Goal: Check status: Check status

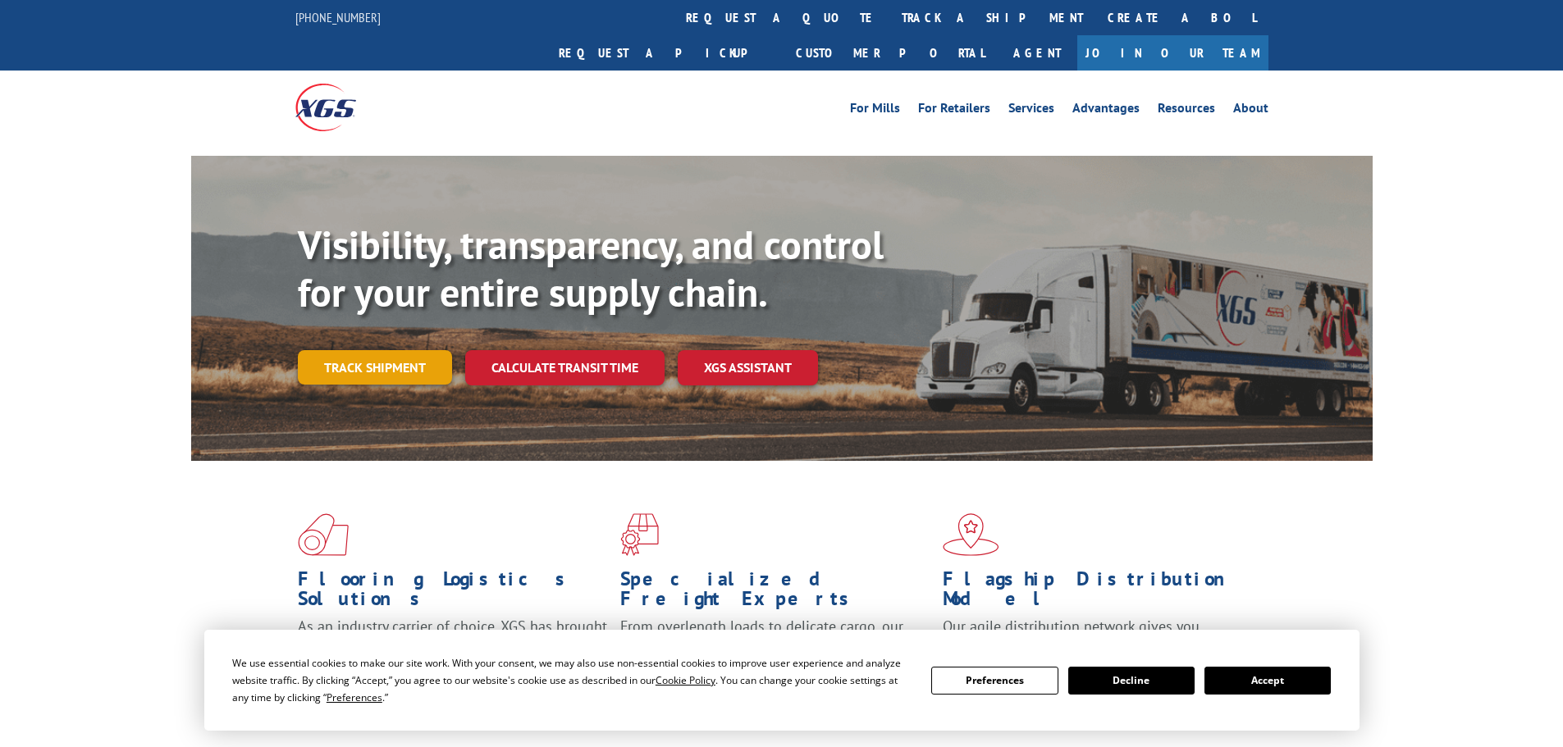
click at [355, 350] on link "Track shipment" at bounding box center [375, 367] width 154 height 34
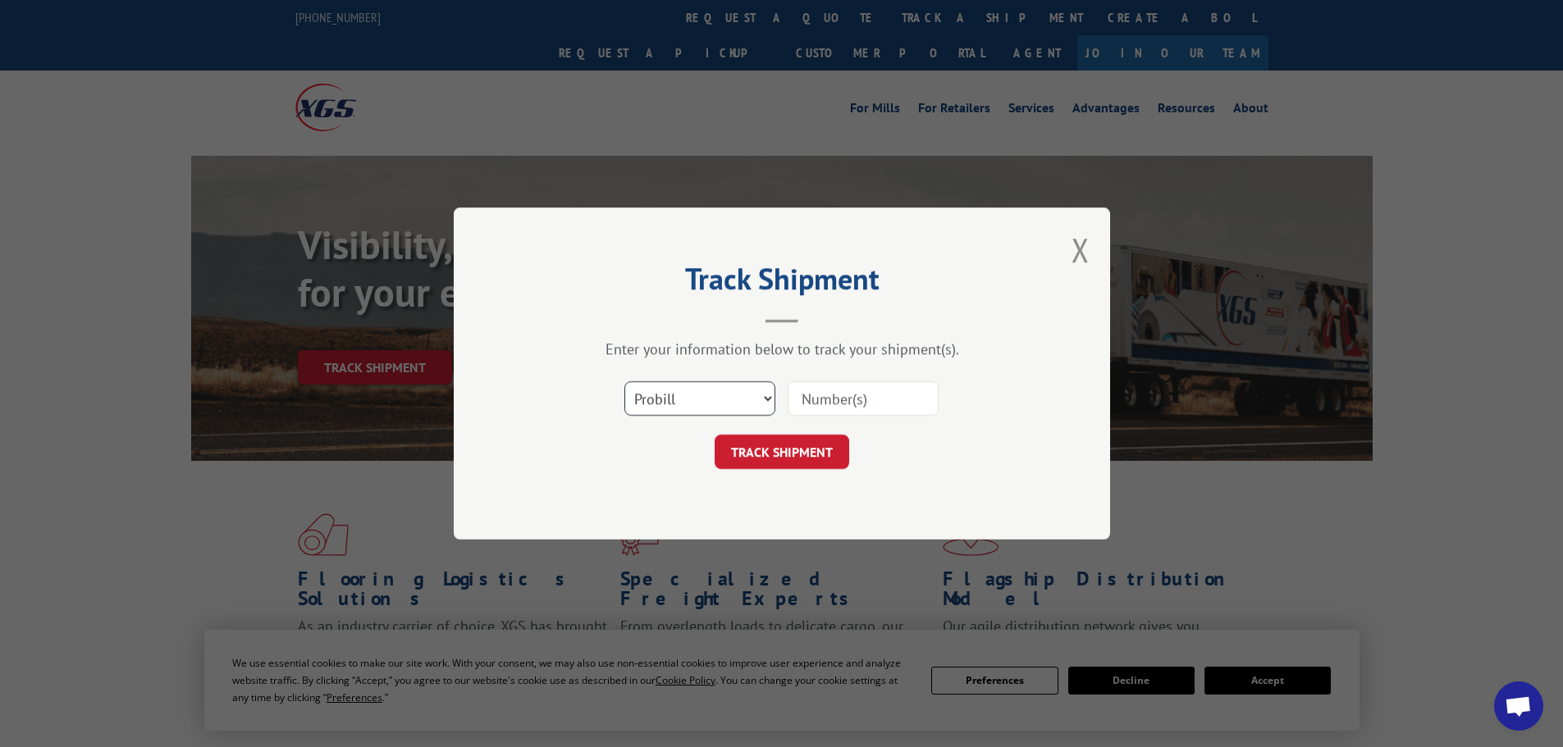
click at [736, 397] on select "Select category... Probill BOL PO" at bounding box center [699, 399] width 151 height 34
select select "bol"
click at [624, 382] on select "Select category... Probill BOL PO" at bounding box center [699, 399] width 151 height 34
click at [864, 404] on input at bounding box center [863, 399] width 151 height 34
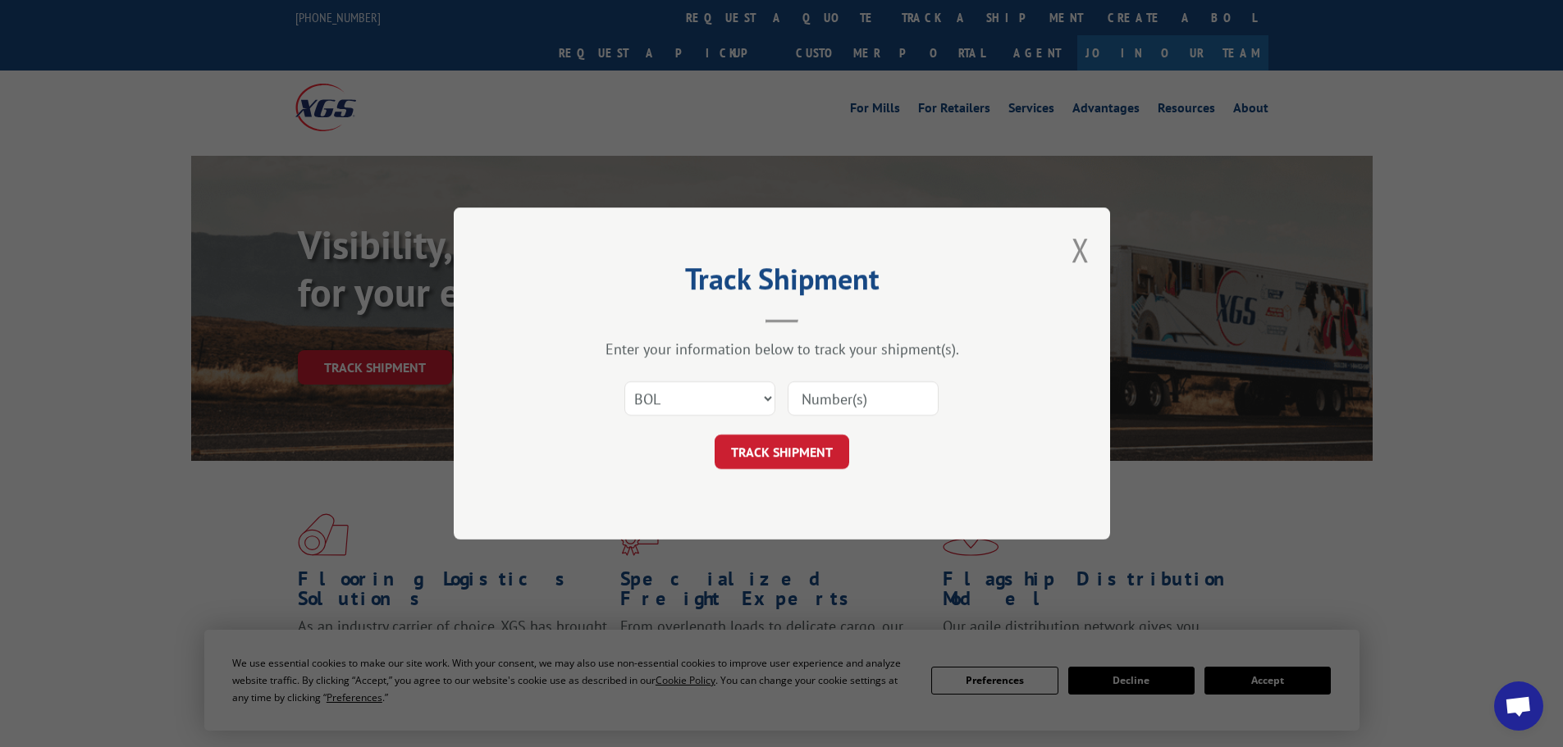
paste input "5549164"
type input "5549164"
click at [784, 455] on button "TRACK SHIPMENT" at bounding box center [782, 452] width 135 height 34
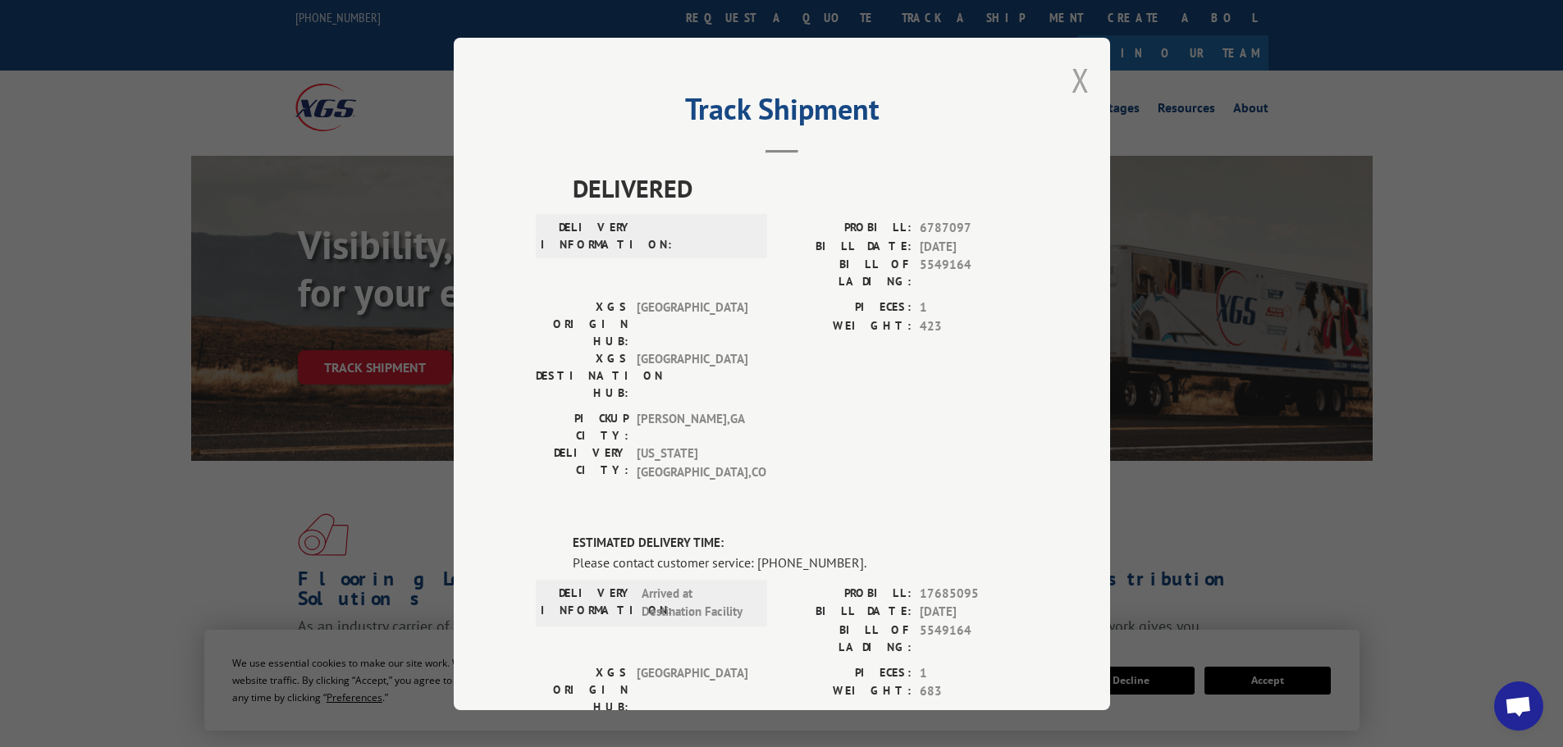
click at [1076, 80] on button "Close modal" at bounding box center [1081, 79] width 18 height 43
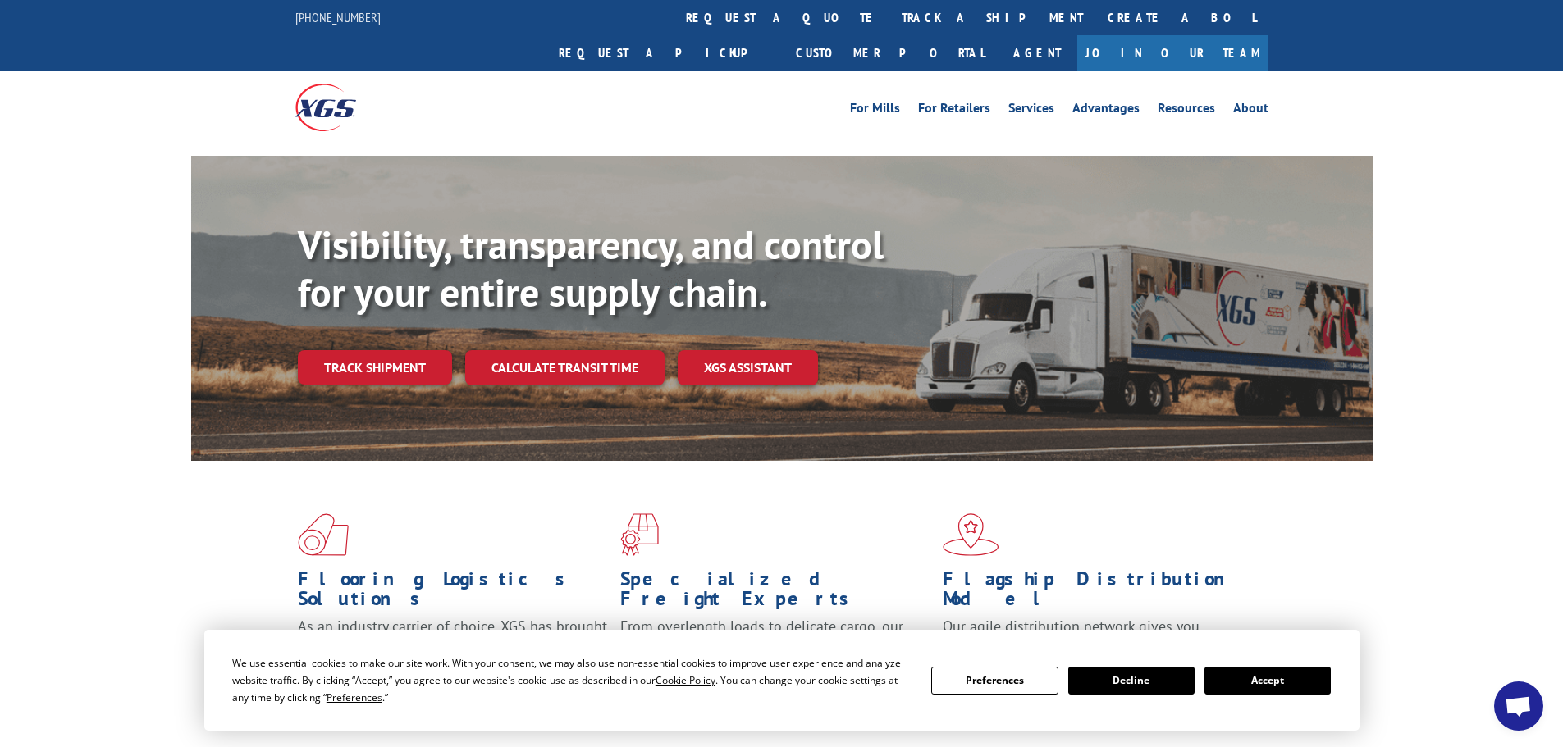
click at [1286, 683] on button "Accept" at bounding box center [1268, 681] width 126 height 28
